Goal: Task Accomplishment & Management: Use online tool/utility

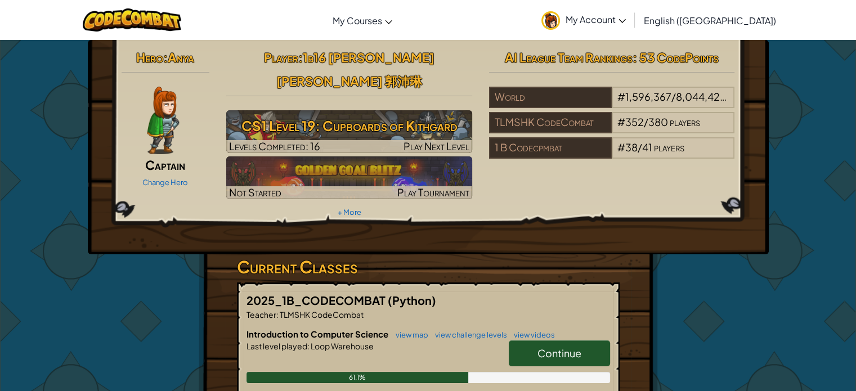
click at [853, 362] on div "Hero : Anya Captain Change Hero Player : 1b16 [PERSON_NAME] [PERSON_NAME] 郭沛琳 C…" at bounding box center [428, 342] width 856 height 606
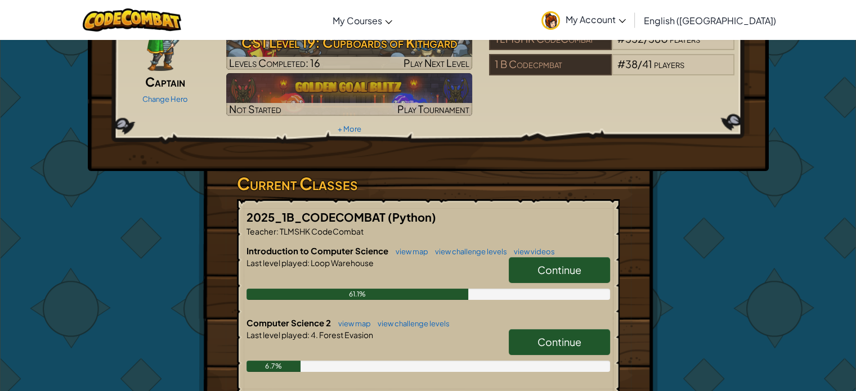
scroll to position [113, 0]
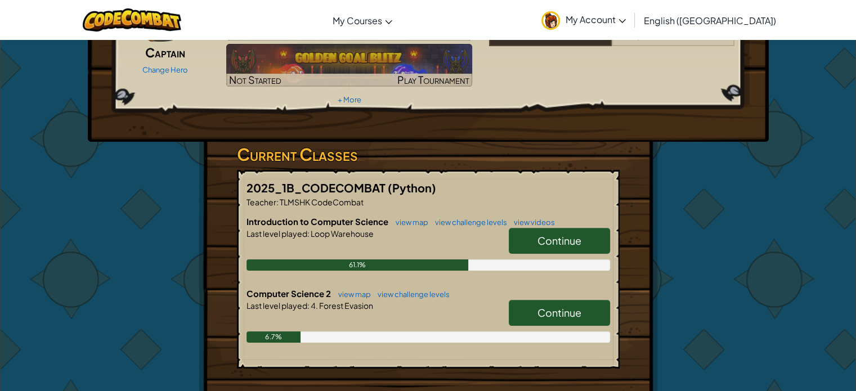
click at [526, 300] on link "Continue" at bounding box center [559, 313] width 101 height 26
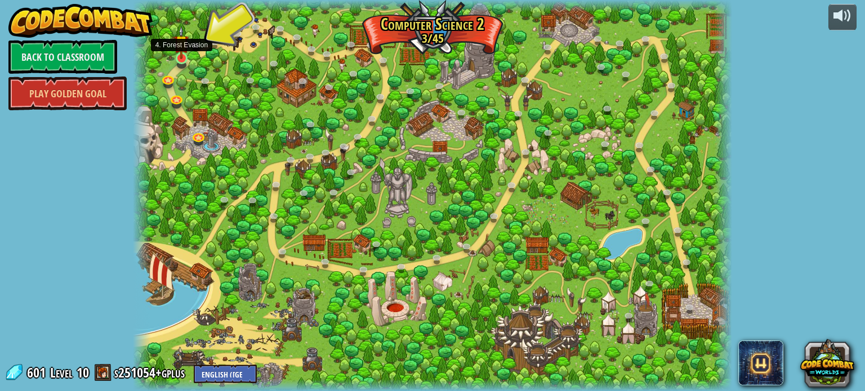
click at [176, 57] on img at bounding box center [181, 43] width 15 height 34
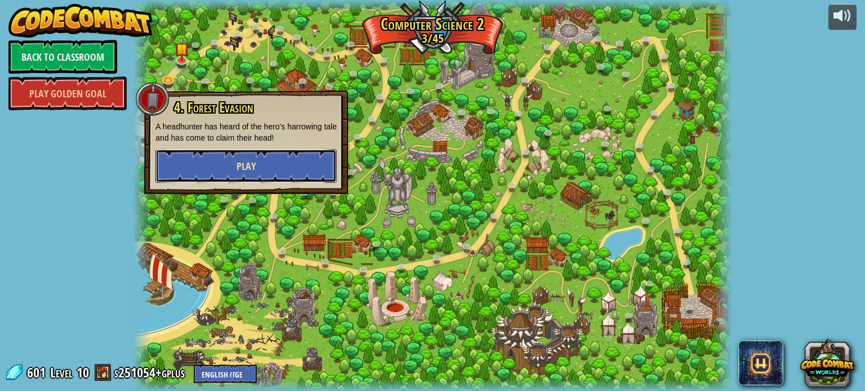
click at [300, 175] on button "Play" at bounding box center [245, 166] width 181 height 34
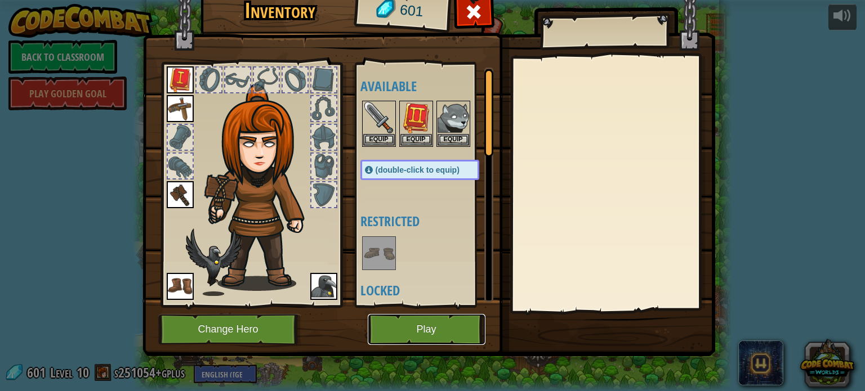
click at [455, 324] on button "Play" at bounding box center [427, 329] width 118 height 31
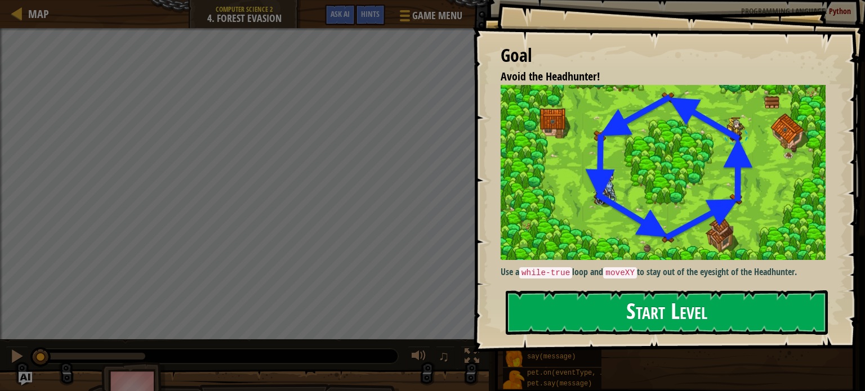
click at [663, 304] on button "Start Level" at bounding box center [667, 312] width 322 height 44
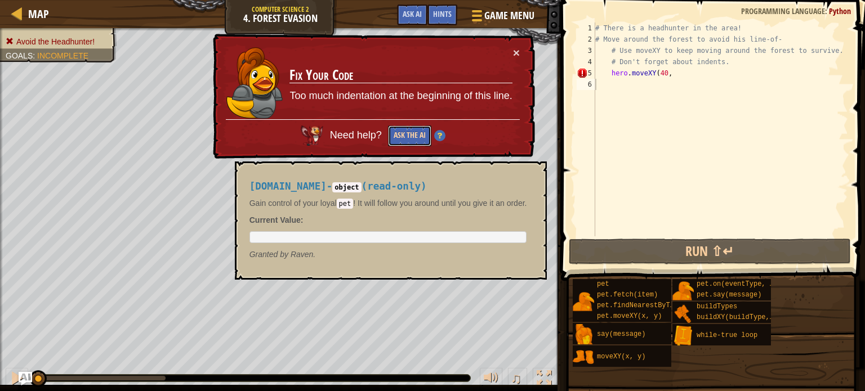
drag, startPoint x: 574, startPoint y: 298, endPoint x: 401, endPoint y: 127, distance: 243.6
click at [401, 127] on button "Ask the AI" at bounding box center [409, 136] width 43 height 21
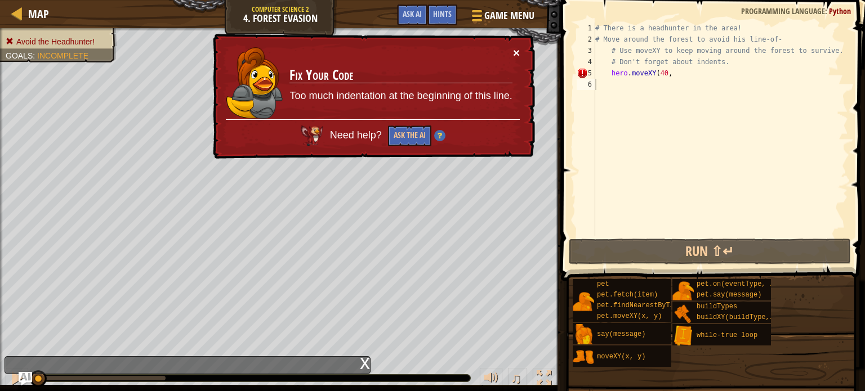
click at [516, 48] on button "×" at bounding box center [516, 54] width 7 height 12
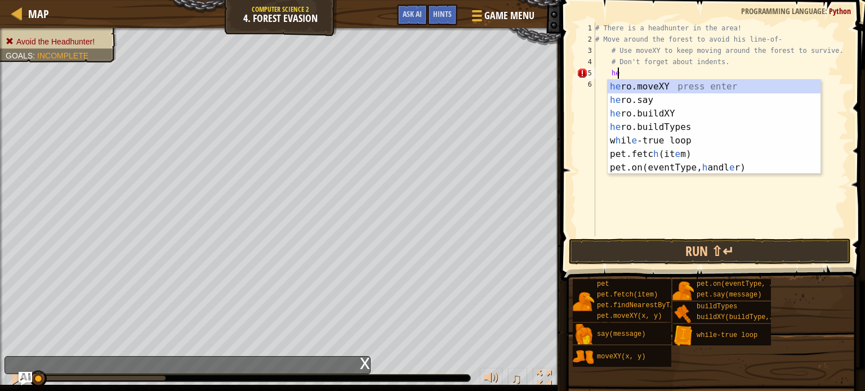
type textarea "h"
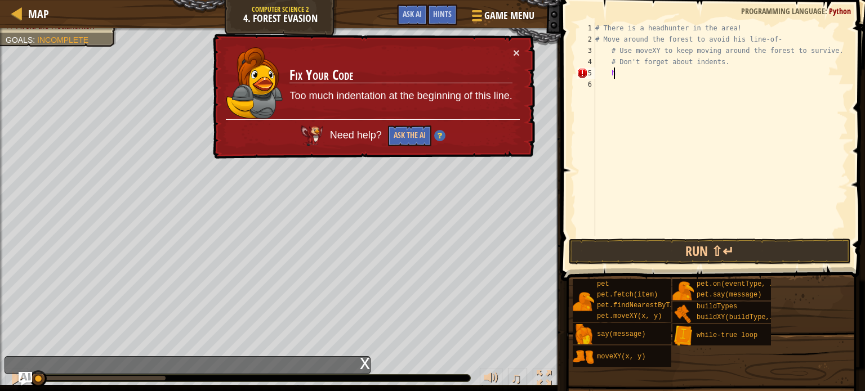
click at [625, 73] on div "# There is a headhunter in the area! # Move around the forest to avoid his line…" at bounding box center [720, 141] width 255 height 236
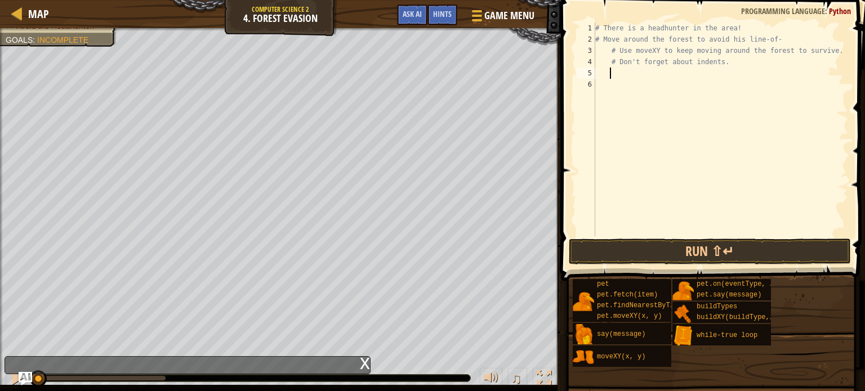
scroll to position [5, 1]
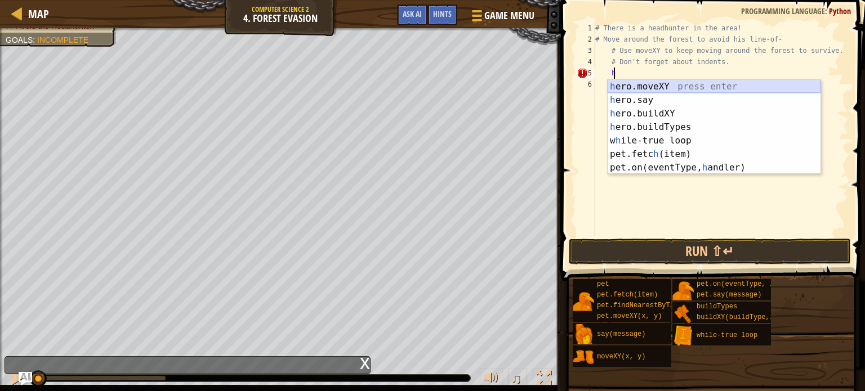
click at [647, 82] on div "h ero.moveXY press enter h ero.say press enter h ero.buildXY press enter h ero.…" at bounding box center [713, 141] width 213 height 122
type textarea "hero.moveXY(x, y)"
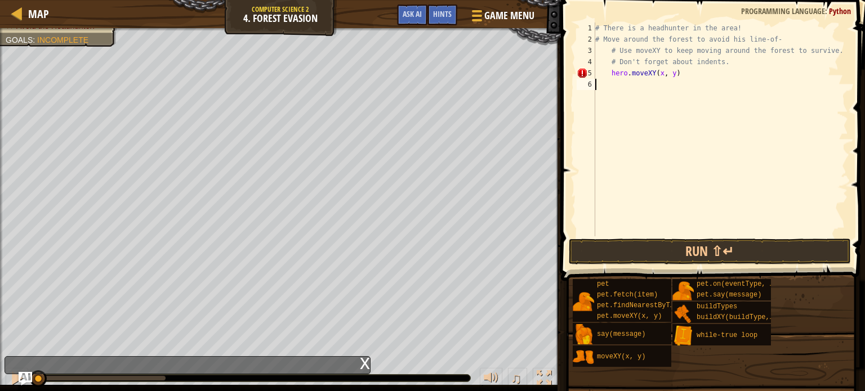
click at [647, 82] on div "# There is a headhunter in the area! # Move around the forest to avoid his line…" at bounding box center [720, 141] width 255 height 236
click at [657, 71] on div "# There is a headhunter in the area! # Move around the forest to avoid his line…" at bounding box center [720, 141] width 255 height 236
click at [672, 75] on div "# There is a headhunter in the area! # Move around the forest to avoid his line…" at bounding box center [720, 141] width 255 height 236
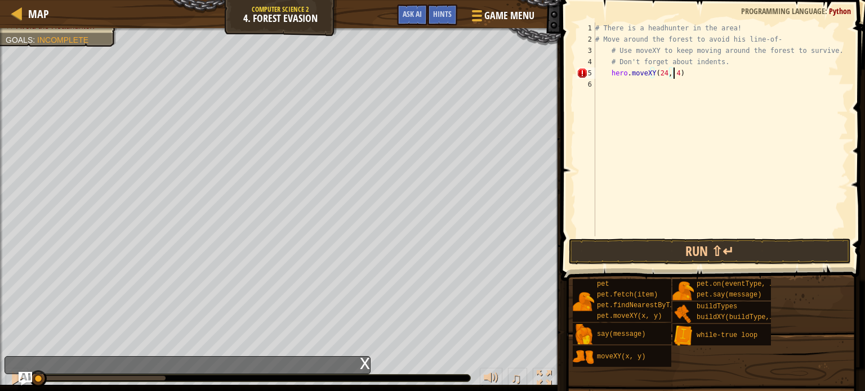
scroll to position [5, 6]
type textarea "hero.moveXY(24, 44)"
click at [712, 249] on button "Run ⇧↵" at bounding box center [710, 252] width 282 height 26
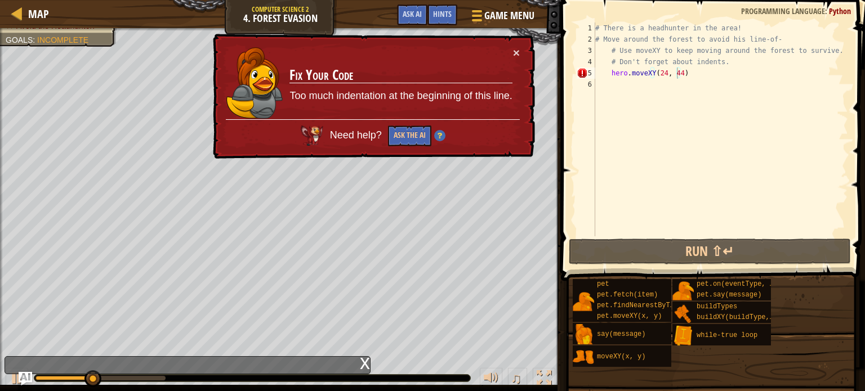
click at [524, 52] on div "× Fix Your Code Too much indentation at the beginning of this line. Need help? …" at bounding box center [373, 96] width 325 height 127
click at [516, 48] on button "×" at bounding box center [515, 50] width 7 height 12
click at [606, 73] on div "# There is a headhunter in the area! # Move around the forest to avoid his line…" at bounding box center [720, 141] width 255 height 236
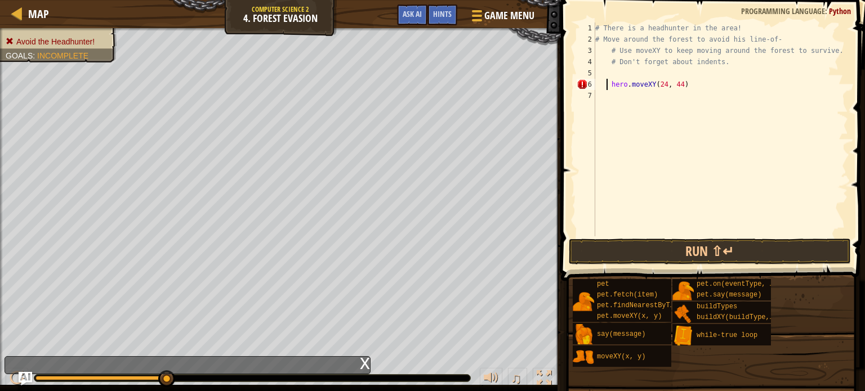
click at [610, 74] on div "# There is a headhunter in the area! # Move around the forest to avoid his line…" at bounding box center [720, 141] width 255 height 236
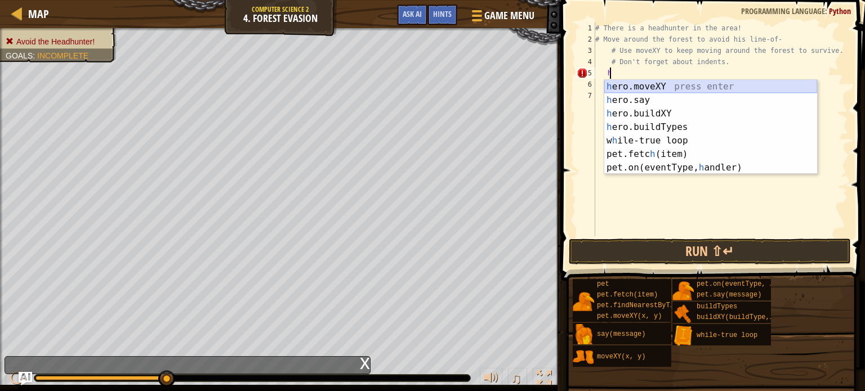
click at [682, 82] on div "h ero.moveXY press enter h ero.say press enter h ero.buildXY press enter h ero.…" at bounding box center [710, 141] width 213 height 122
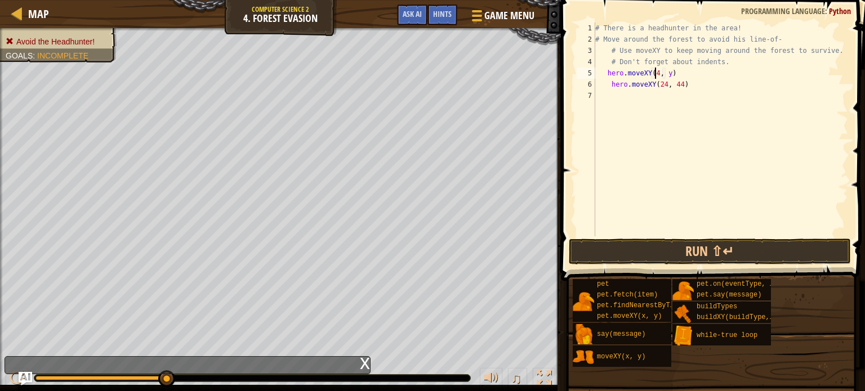
scroll to position [5, 5]
click at [667, 73] on div "# There is a headhunter in the area! # Move around the forest to avoid his line…" at bounding box center [720, 141] width 255 height 236
click at [672, 73] on div "# There is a headhunter in the area! # Move around the forest to avoid his line…" at bounding box center [720, 141] width 255 height 236
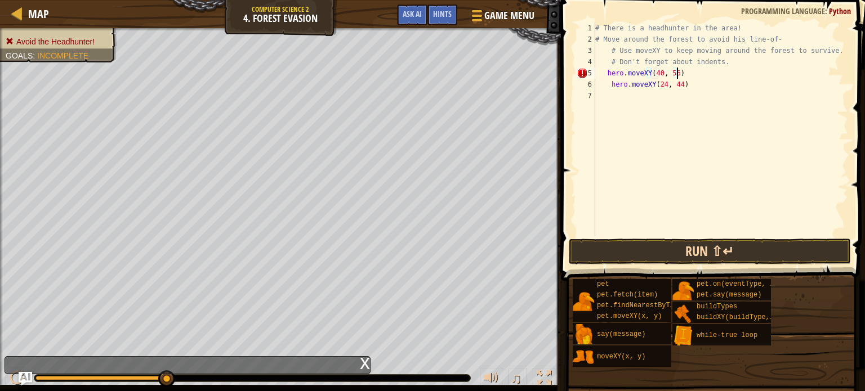
type textarea "hero.moveXY(40, 56)"
click at [678, 252] on button "Run ⇧↵" at bounding box center [710, 252] width 282 height 26
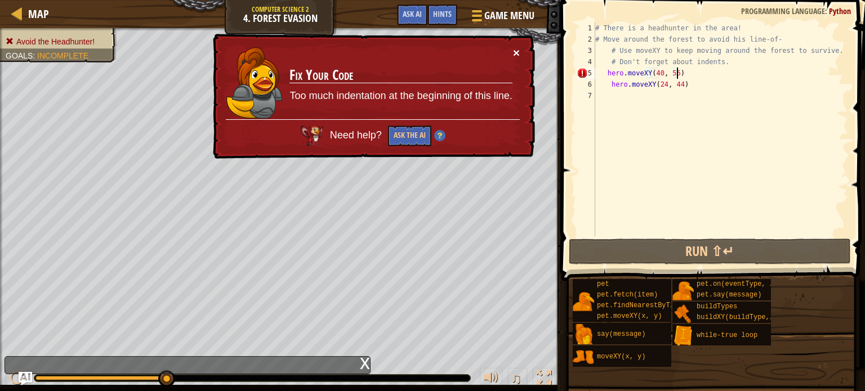
click at [515, 52] on button "×" at bounding box center [516, 54] width 7 height 12
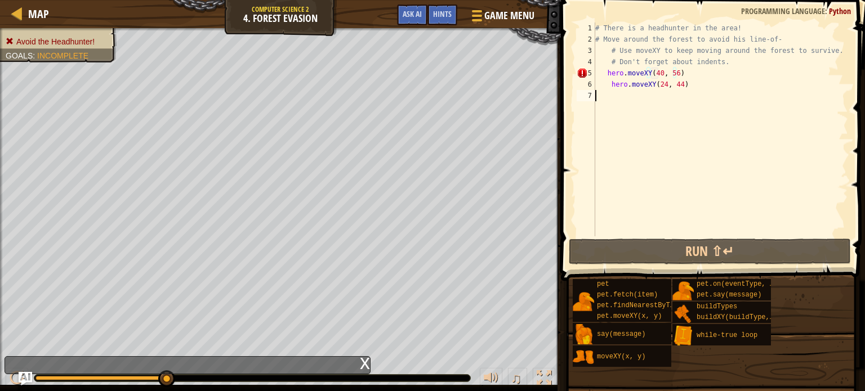
click at [661, 173] on div "# There is a headhunter in the area! # Move around the forest to avoid his line…" at bounding box center [720, 141] width 255 height 236
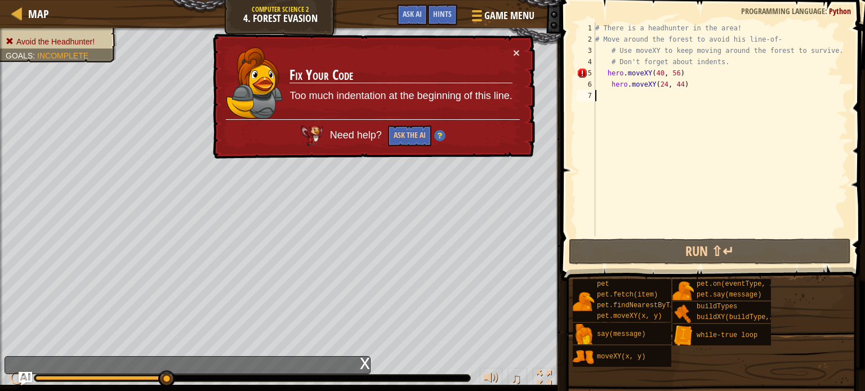
click at [604, 75] on div "# There is a headhunter in the area! # Move around the forest to avoid his line…" at bounding box center [720, 141] width 255 height 236
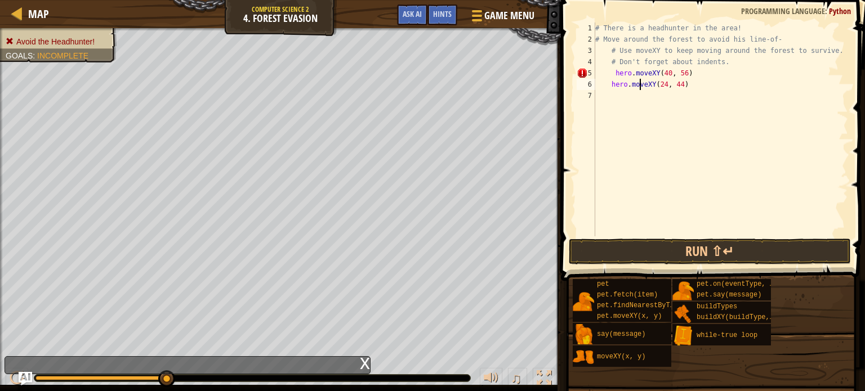
click at [640, 90] on div "# There is a headhunter in the area! # Move around the forest to avoid his line…" at bounding box center [720, 141] width 255 height 236
type textarea "hero.moveXY(24, 44)"
click at [628, 93] on div "# There is a headhunter in the area! # Move around the forest to avoid his line…" at bounding box center [720, 141] width 255 height 236
drag, startPoint x: 844, startPoint y: 184, endPoint x: 642, endPoint y: 117, distance: 213.1
click at [642, 117] on div "# There is a headhunter in the area! # Move around the forest to avoid his line…" at bounding box center [720, 141] width 255 height 236
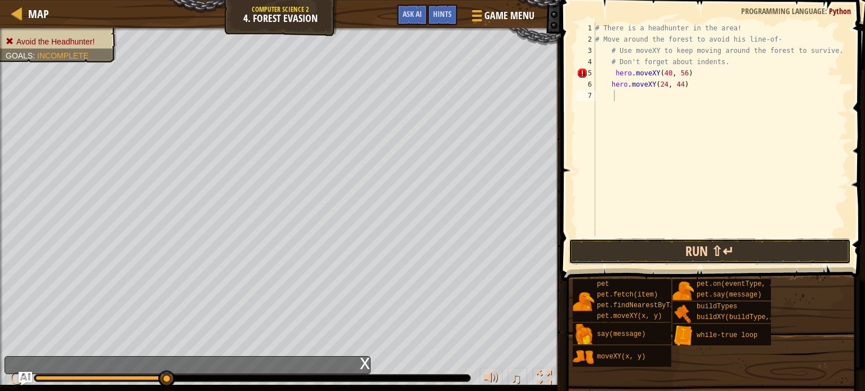
click at [600, 253] on button "Run ⇧↵" at bounding box center [710, 252] width 282 height 26
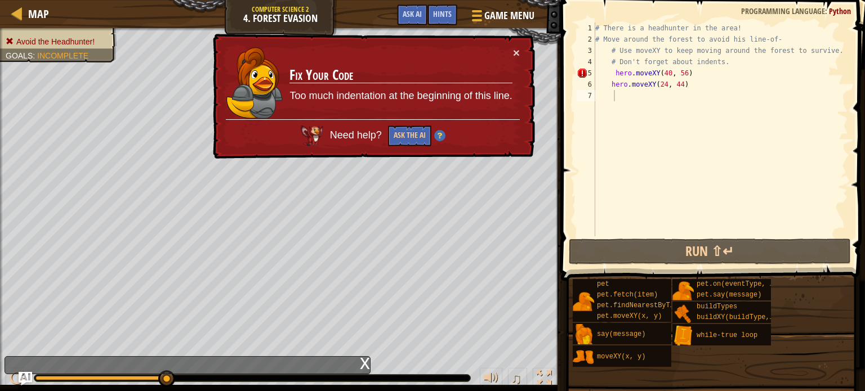
click at [520, 48] on div "× Fix Your Code Too much indentation at the beginning of this line. Need help? …" at bounding box center [373, 97] width 324 height 126
click at [517, 50] on button "×" at bounding box center [516, 53] width 7 height 12
click at [513, 47] on button "×" at bounding box center [515, 52] width 7 height 12
click at [608, 71] on div "# There is a headhunter in the area! # Move around the forest to avoid his line…" at bounding box center [720, 141] width 255 height 236
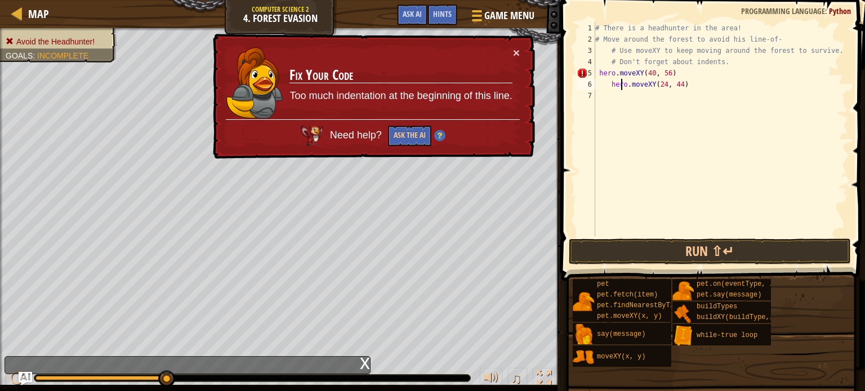
click at [622, 90] on div "# There is a headhunter in the area! # Move around the forest to avoid his line…" at bounding box center [720, 141] width 255 height 236
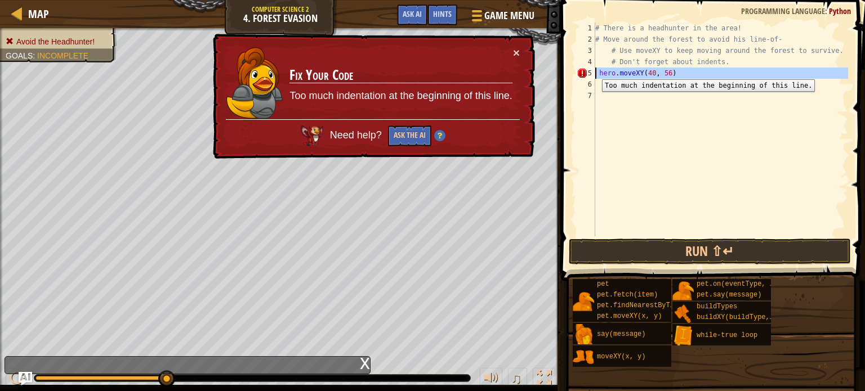
click at [593, 71] on div "5" at bounding box center [585, 73] width 19 height 11
type textarea "hero.moveXY(40, 56)"
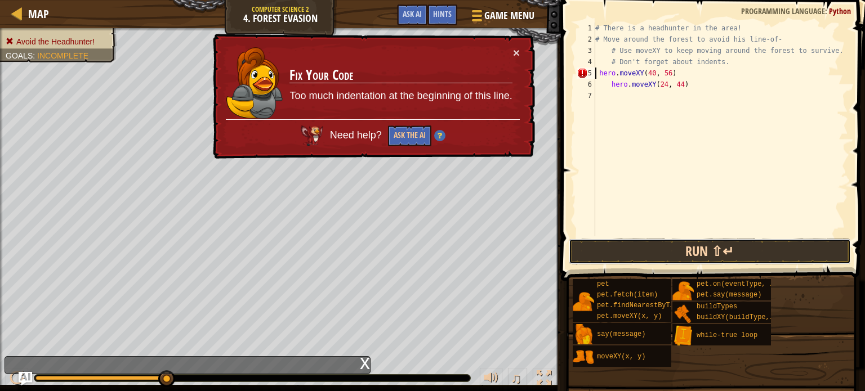
click at [682, 254] on button "Run ⇧↵" at bounding box center [710, 252] width 282 height 26
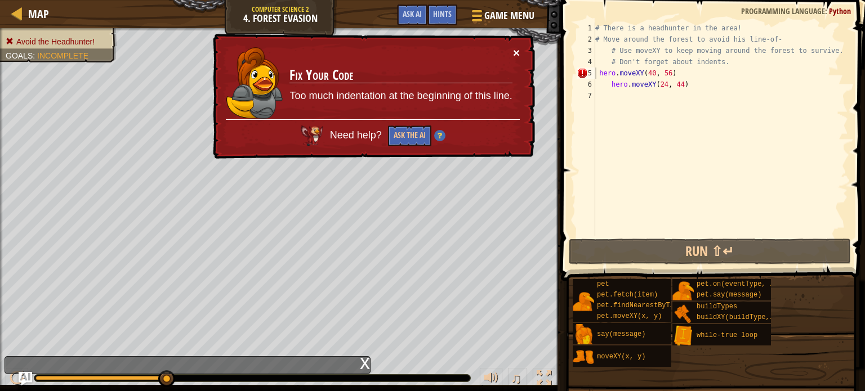
click at [513, 49] on button "×" at bounding box center [516, 54] width 7 height 12
